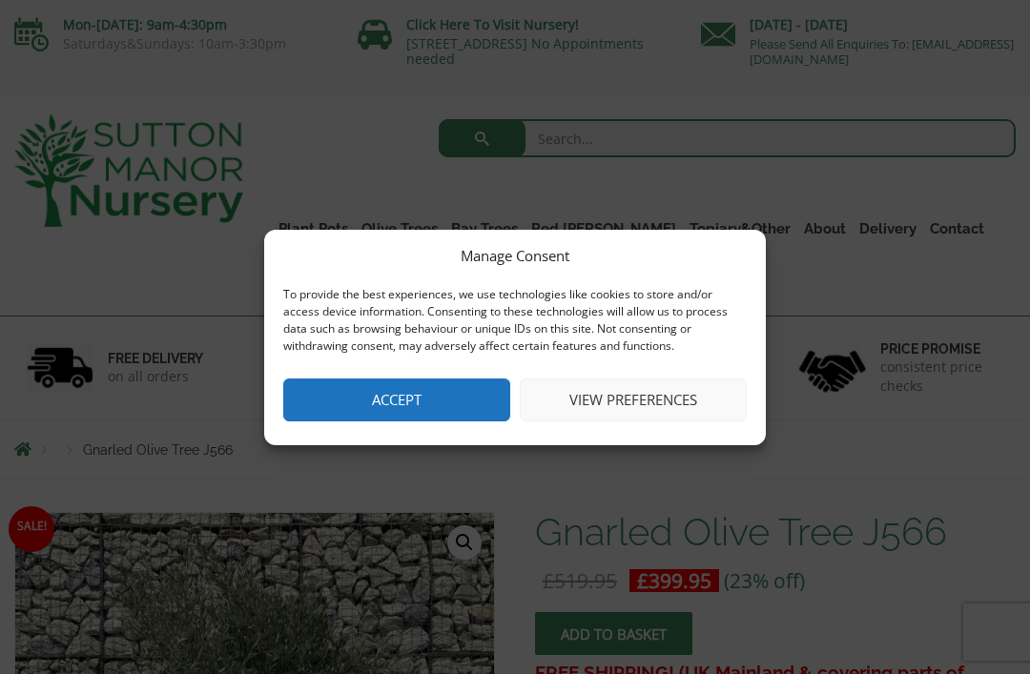
click at [314, 391] on button "Accept" at bounding box center [396, 400] width 227 height 43
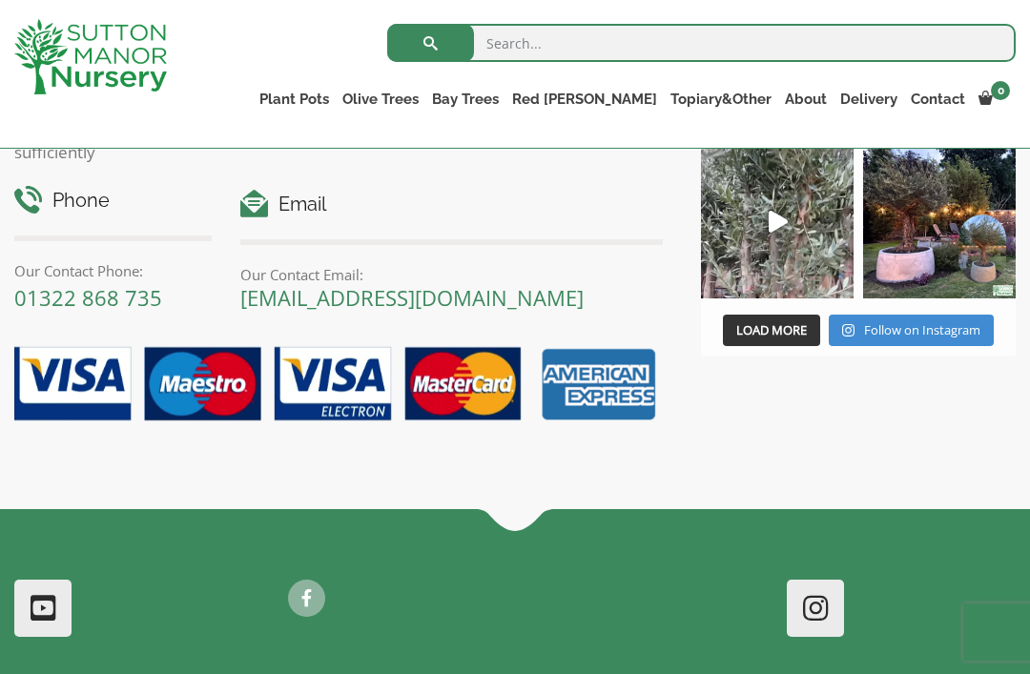
scroll to position [2142, 0]
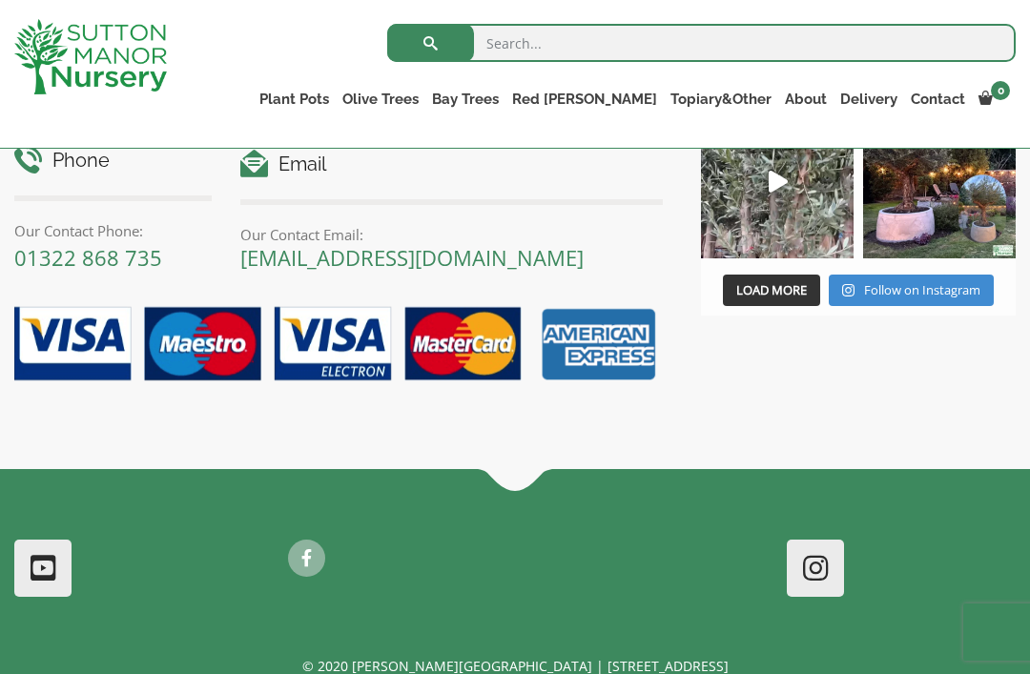
click at [505, 96] on link "Bay Trees" at bounding box center [465, 99] width 80 height 27
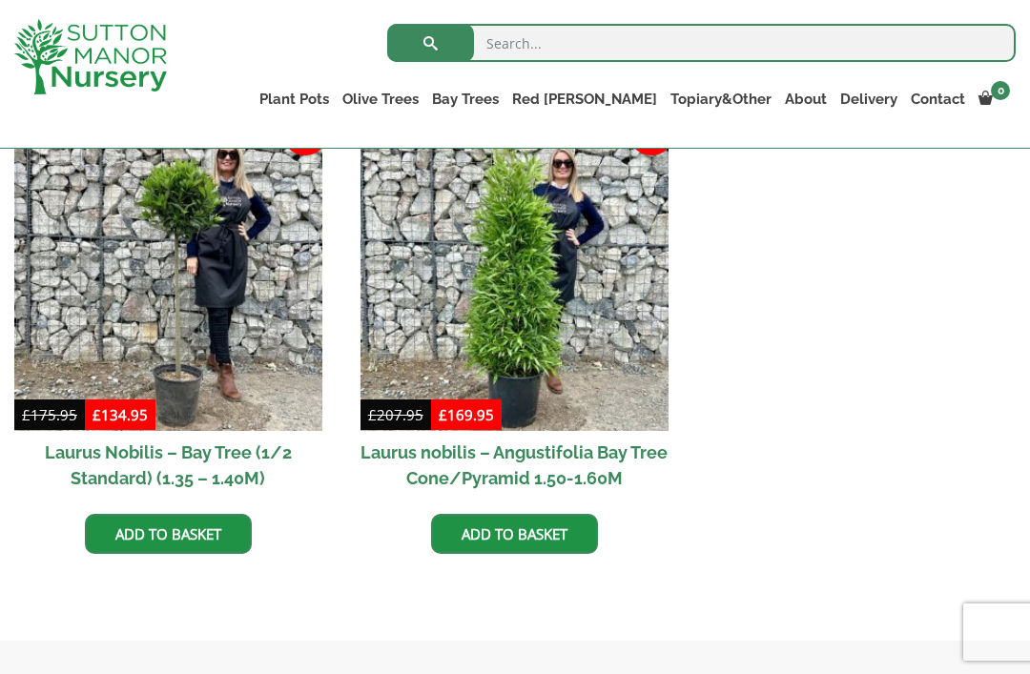
scroll to position [848, 0]
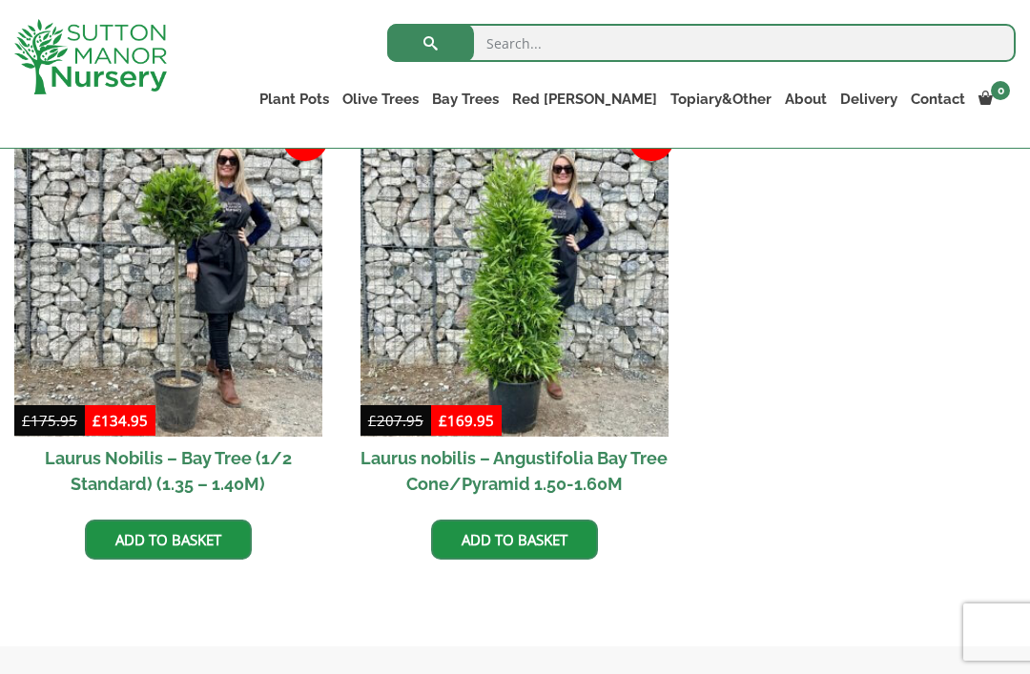
click at [0, 0] on link "Red [PERSON_NAME] Standards" at bounding box center [0, 0] width 0 height 0
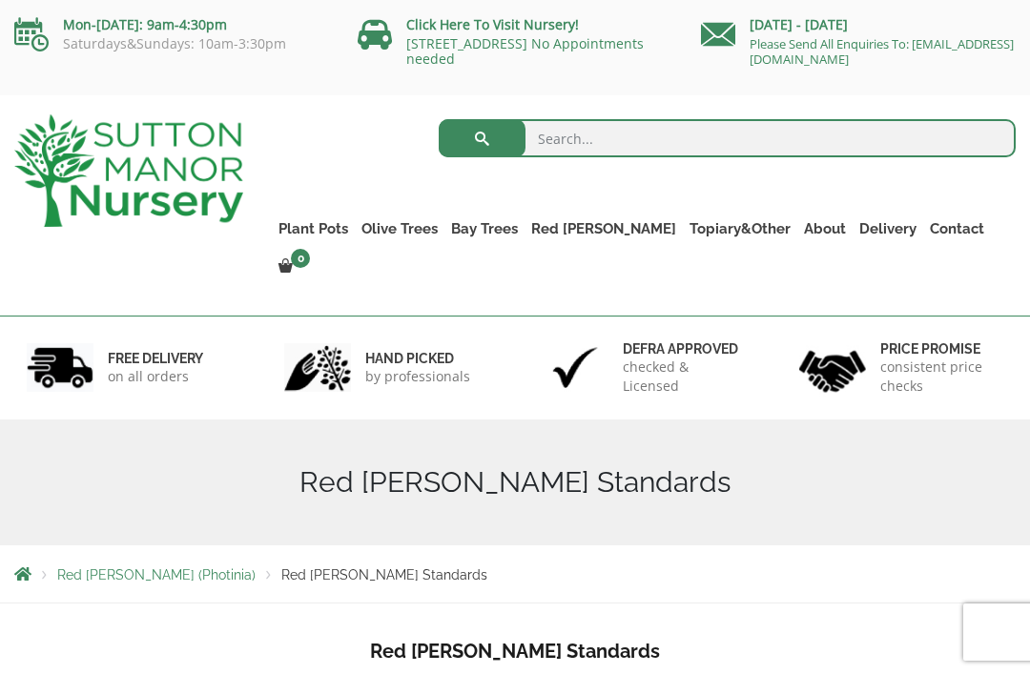
click at [732, 222] on link "Topiary&Other" at bounding box center [740, 229] width 114 height 27
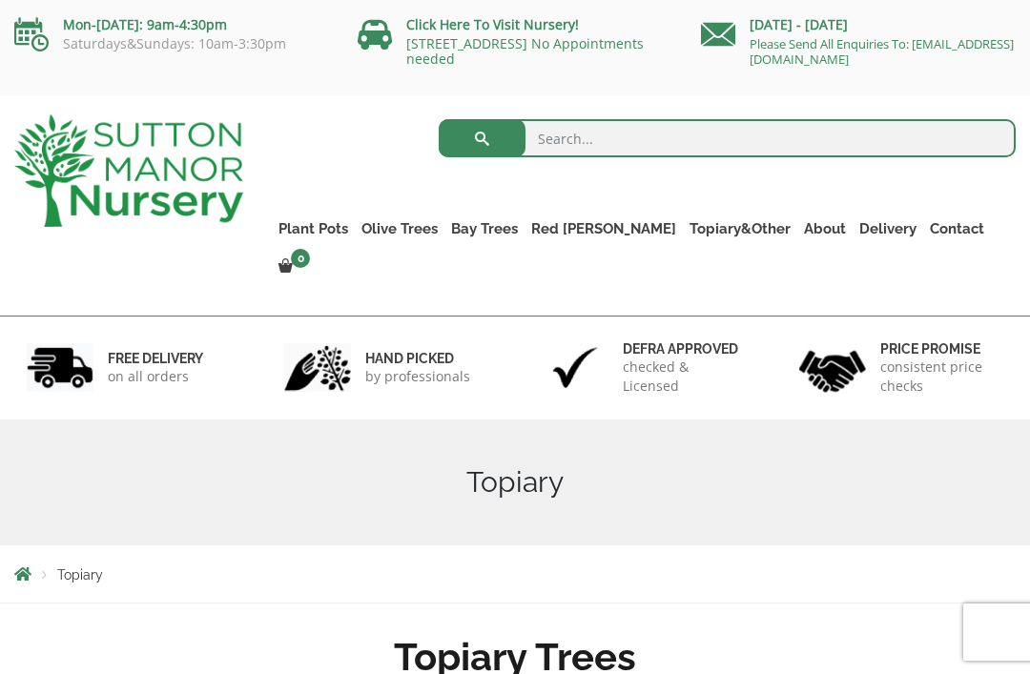
click at [0, 0] on ul "Palm Trees Yucca Rostrata Trachycarpus Fortunei Citrus Lemon Trees Ilex Crenata…" at bounding box center [0, 0] width 0 height 0
click at [0, 0] on link "Citrus Lemon Trees" at bounding box center [0, 0] width 0 height 0
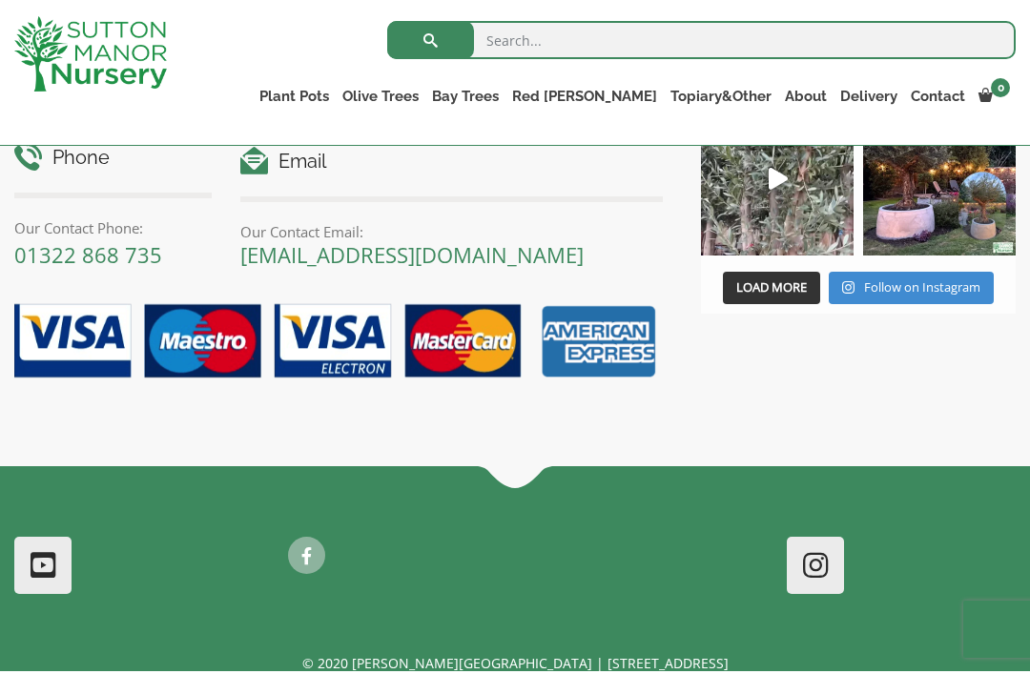
scroll to position [1538, 0]
